Goal: Navigation & Orientation: Find specific page/section

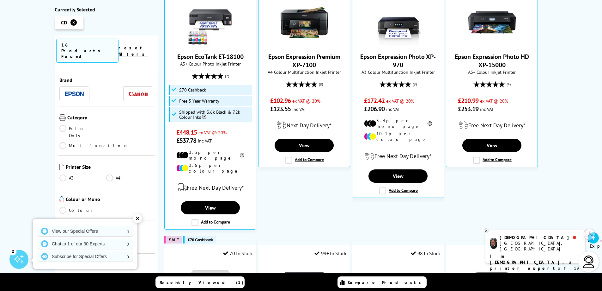
scroll to position [190, 0]
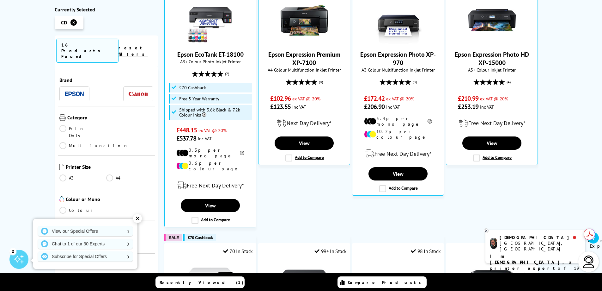
click at [486, 231] on icon at bounding box center [486, 230] width 2 height 2
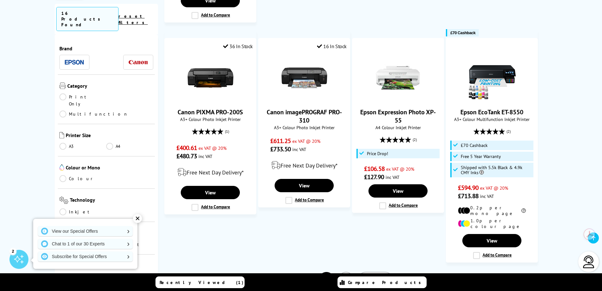
scroll to position [664, 0]
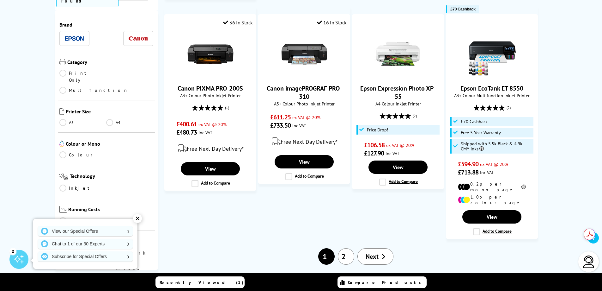
click at [373, 252] on span "Next" at bounding box center [372, 256] width 13 height 8
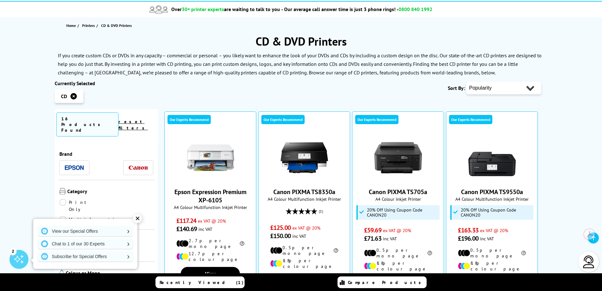
scroll to position [190, 0]
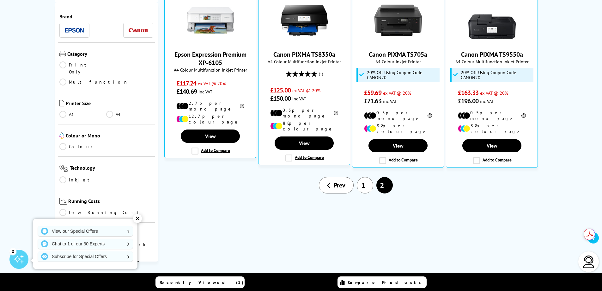
click at [333, 177] on link "Prev" at bounding box center [336, 185] width 35 height 16
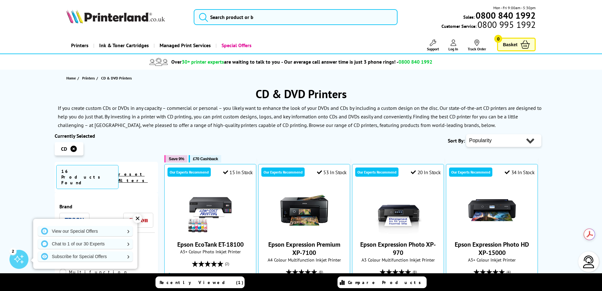
click at [136, 217] on div "✕" at bounding box center [137, 218] width 9 height 9
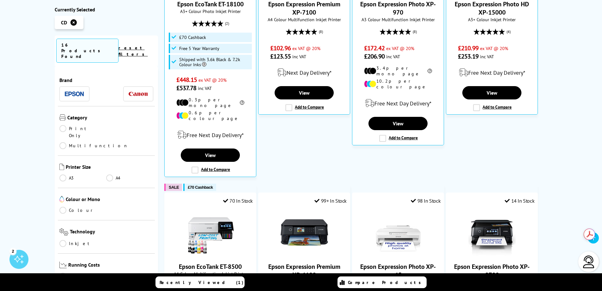
scroll to position [126, 0]
